Goal: Task Accomplishment & Management: Use online tool/utility

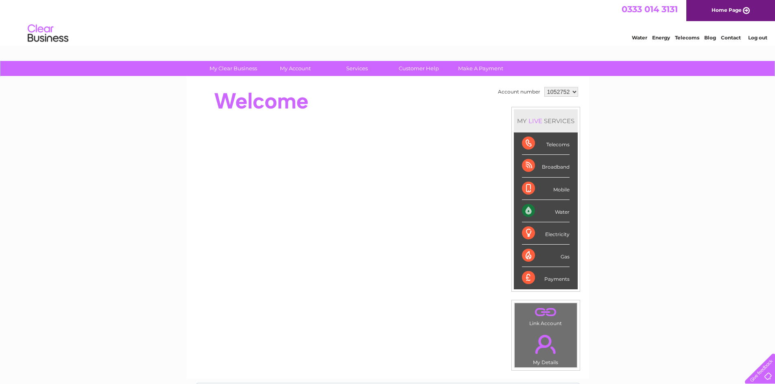
click at [554, 213] on div "Water" at bounding box center [546, 211] width 48 height 22
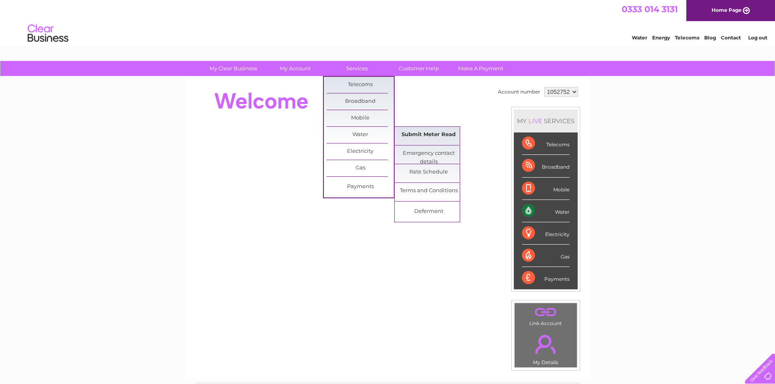
click at [450, 135] on link "Submit Meter Read" at bounding box center [428, 135] width 67 height 16
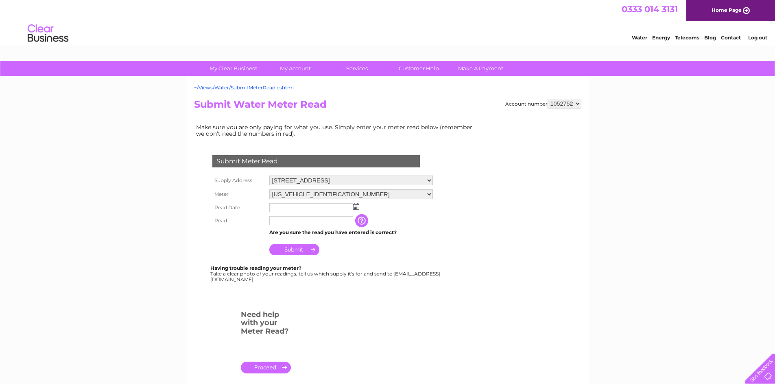
click at [358, 210] on td at bounding box center [351, 207] width 168 height 13
click at [358, 208] on img at bounding box center [356, 206] width 6 height 7
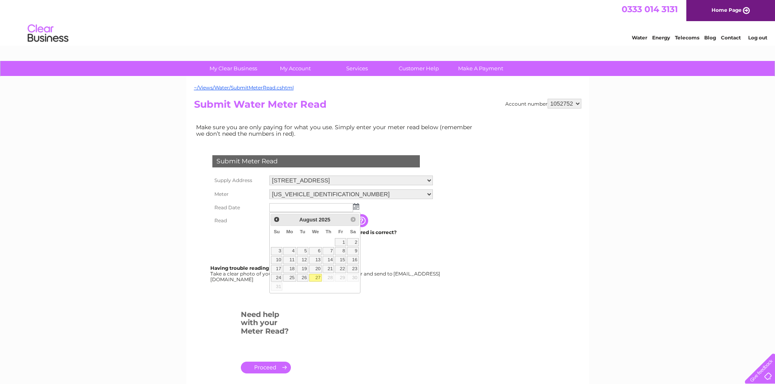
click at [316, 279] on link "27" at bounding box center [315, 278] width 13 height 8
type input "[DATE]"
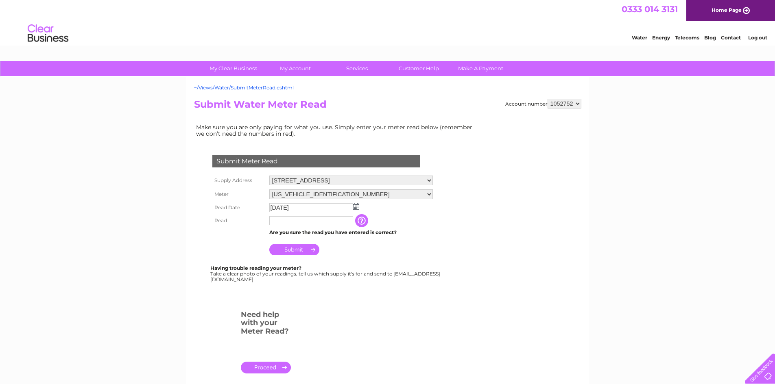
click at [309, 221] on input "text" at bounding box center [311, 220] width 84 height 9
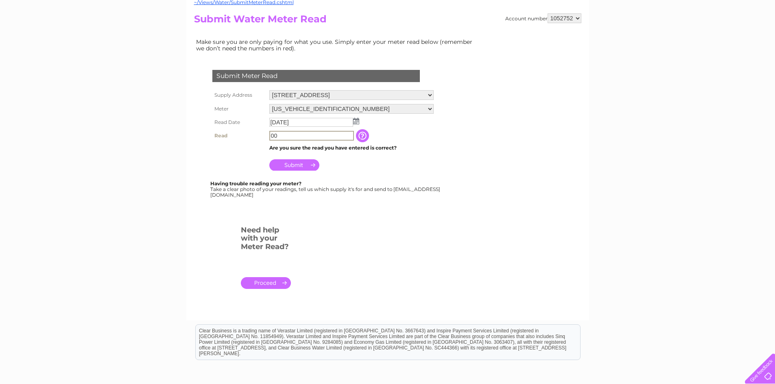
scroll to position [4, 0]
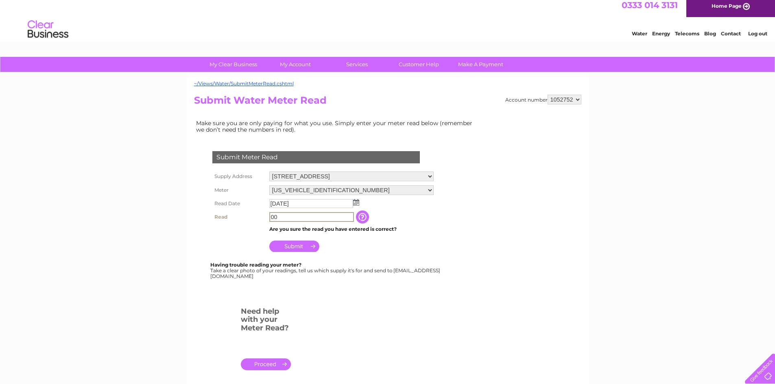
type input "00"
